Goal: Transaction & Acquisition: Purchase product/service

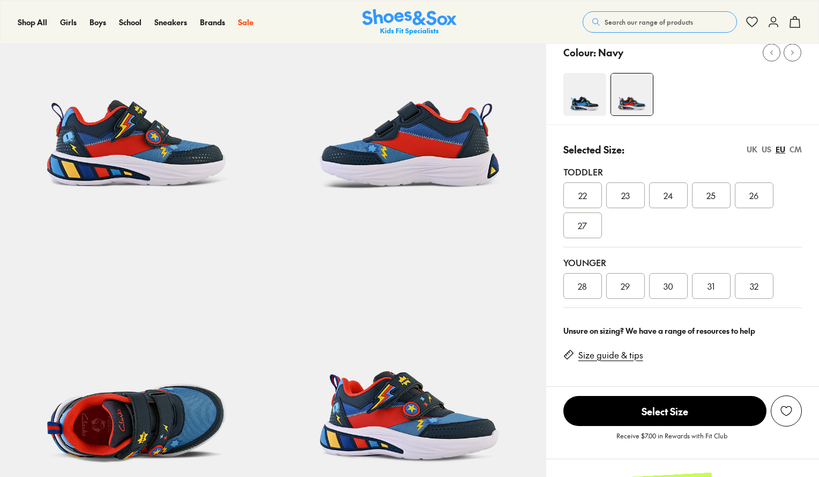
click at [624, 286] on span "29" at bounding box center [625, 285] width 9 height 13
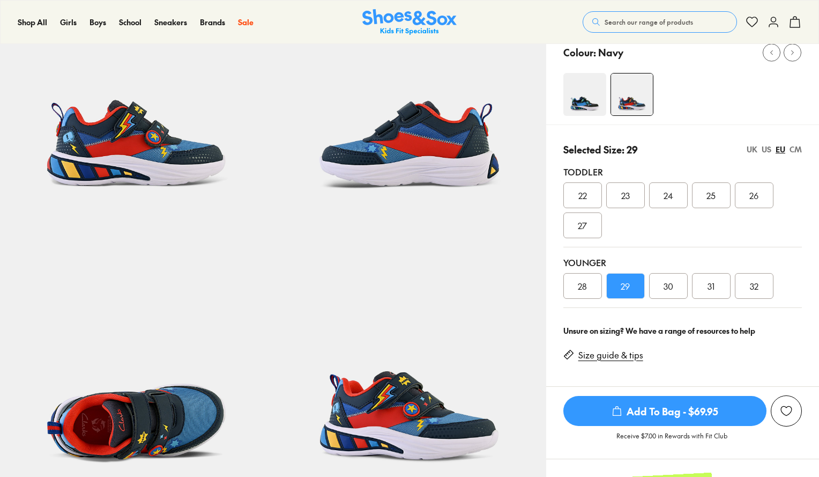
select select "*"
click at [655, 405] on span "Add To Bag - $69.95" at bounding box center [665, 411] width 203 height 30
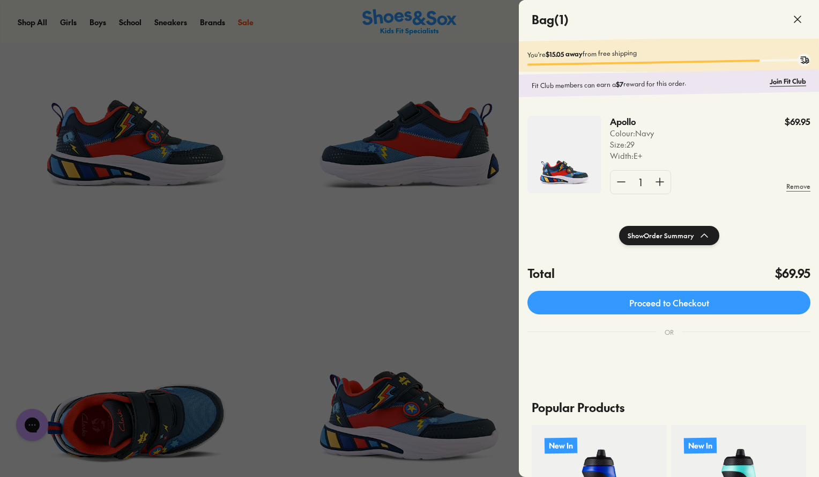
click at [794, 15] on icon at bounding box center [798, 19] width 13 height 13
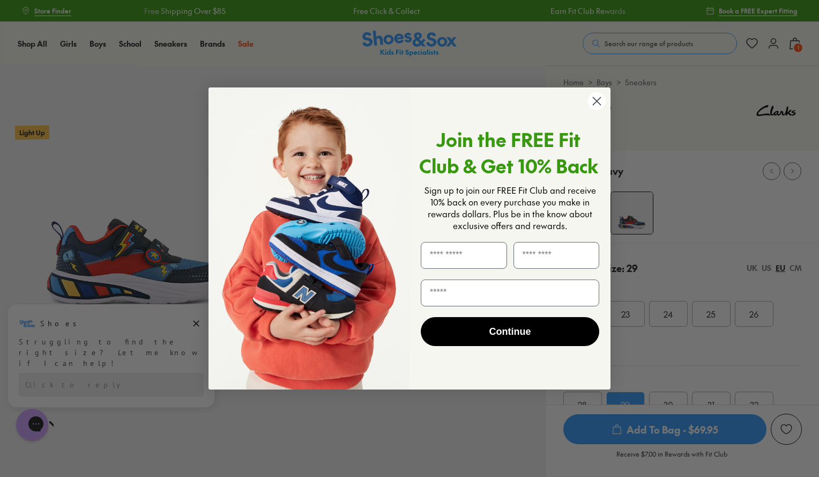
click at [595, 104] on icon "Close dialog" at bounding box center [598, 102] width 8 height 8
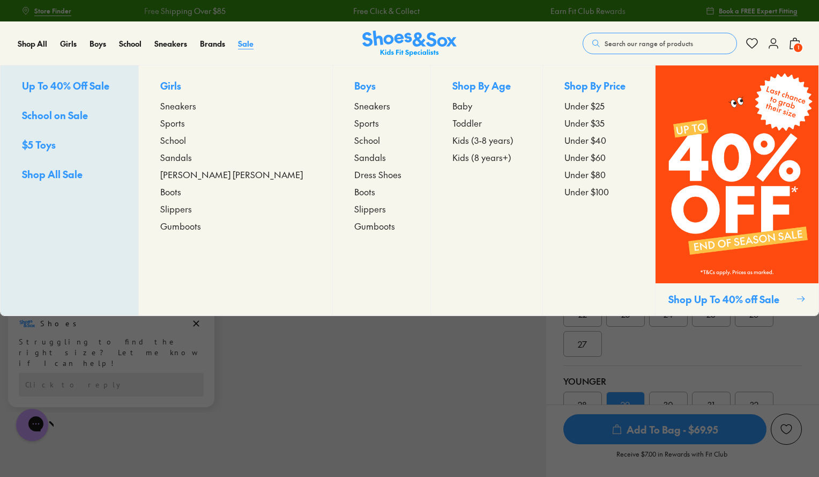
click at [242, 44] on span "Sale" at bounding box center [246, 43] width 16 height 11
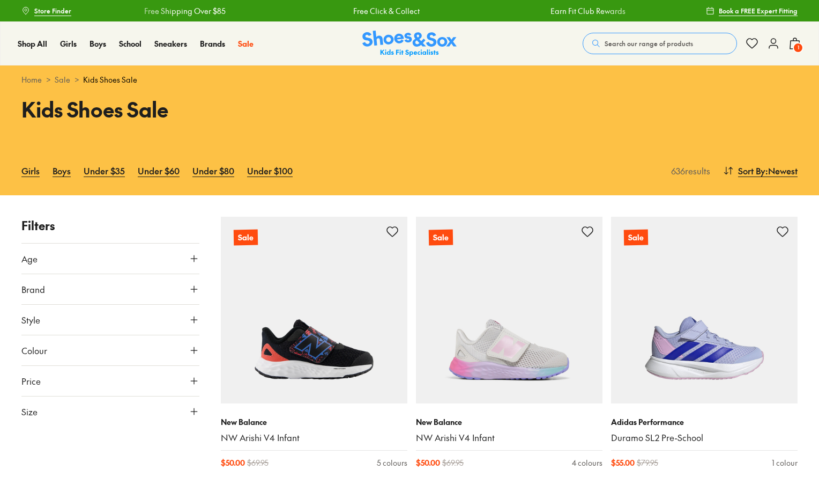
click at [92, 264] on button "Age" at bounding box center [110, 258] width 178 height 30
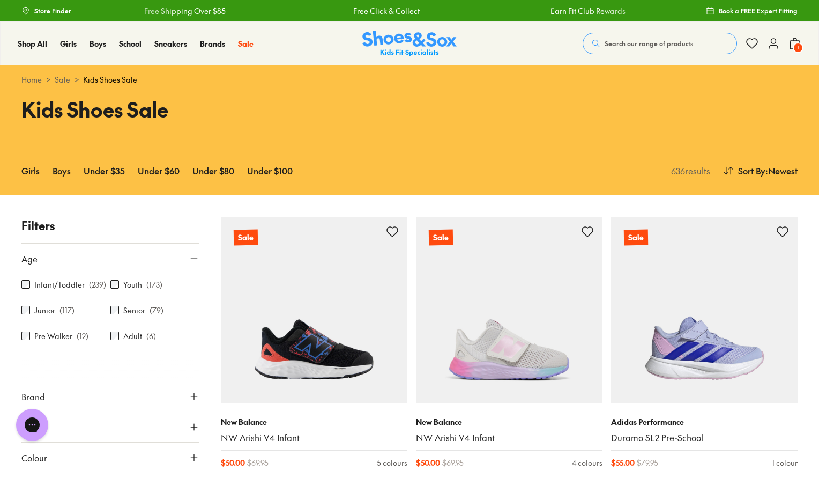
click at [92, 264] on button "Age" at bounding box center [110, 258] width 178 height 30
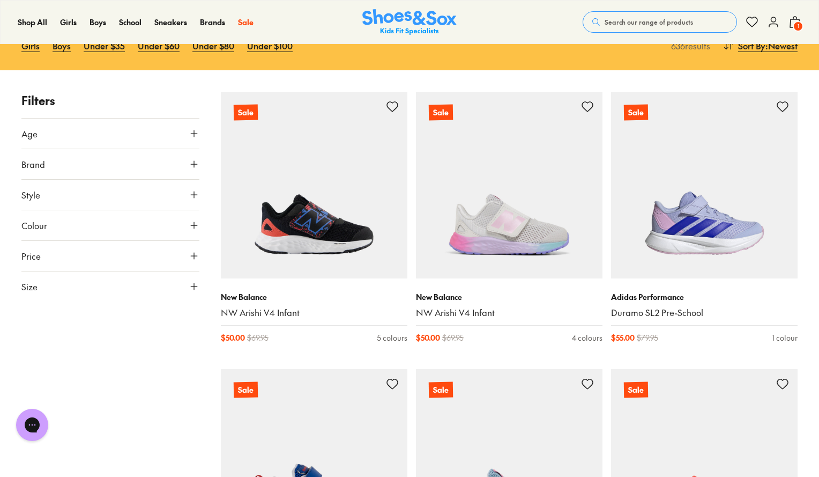
scroll to position [125, 0]
click at [63, 298] on button "Size" at bounding box center [110, 286] width 178 height 30
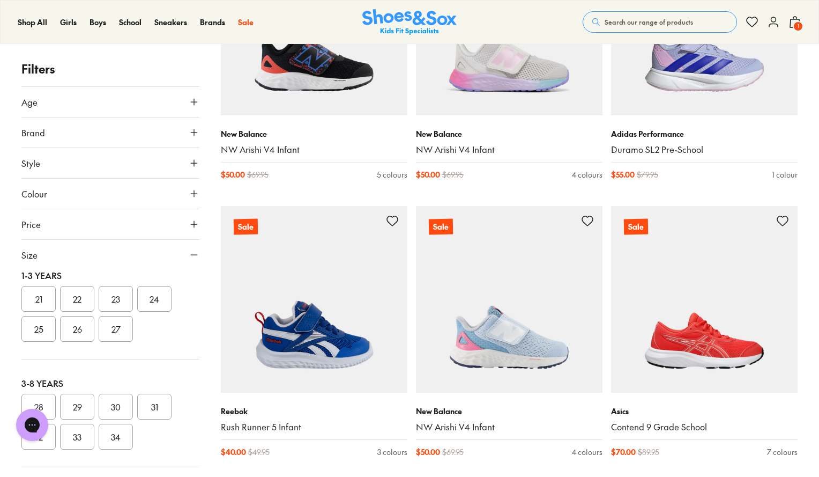
scroll to position [167, 0]
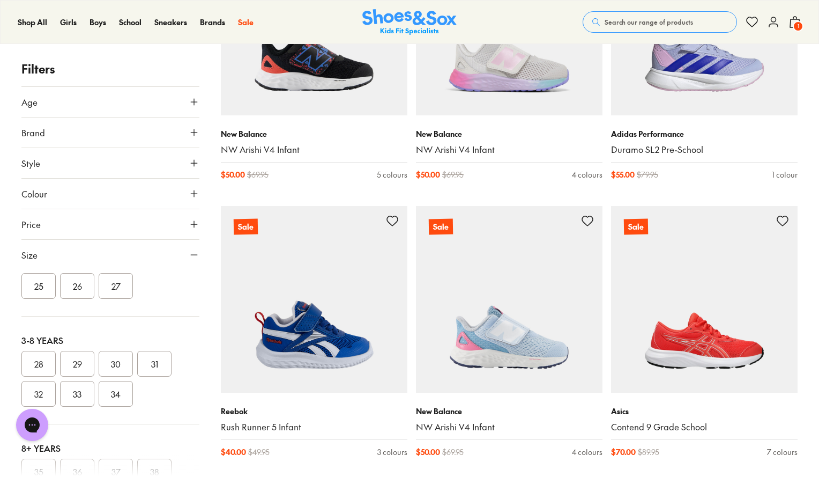
click at [157, 367] on button "31" at bounding box center [154, 364] width 34 height 26
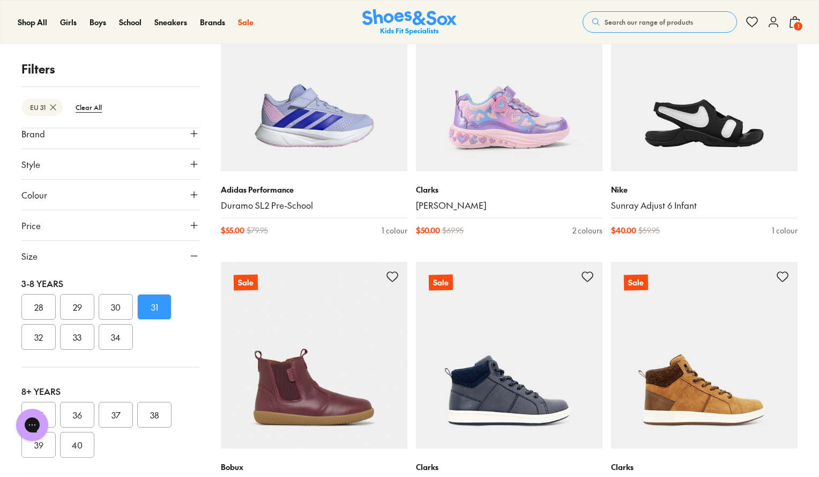
scroll to position [224, 0]
click at [39, 341] on button "32" at bounding box center [38, 339] width 34 height 26
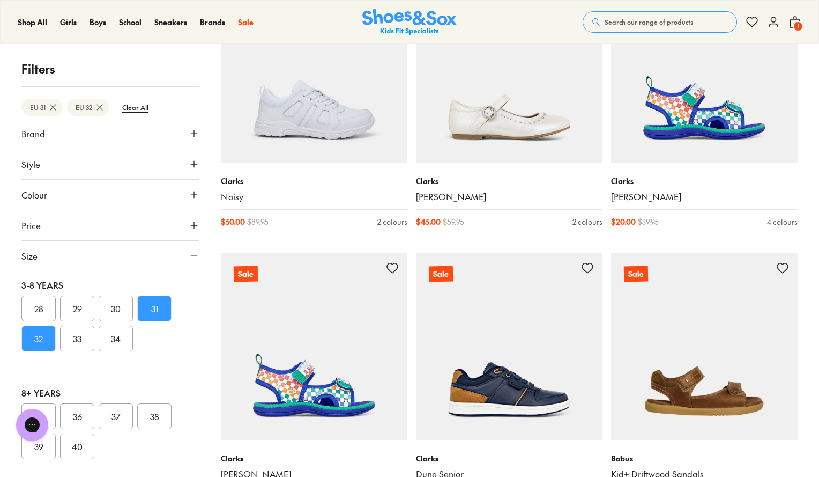
scroll to position [3568, 0]
